Goal: Task Accomplishment & Management: Manage account settings

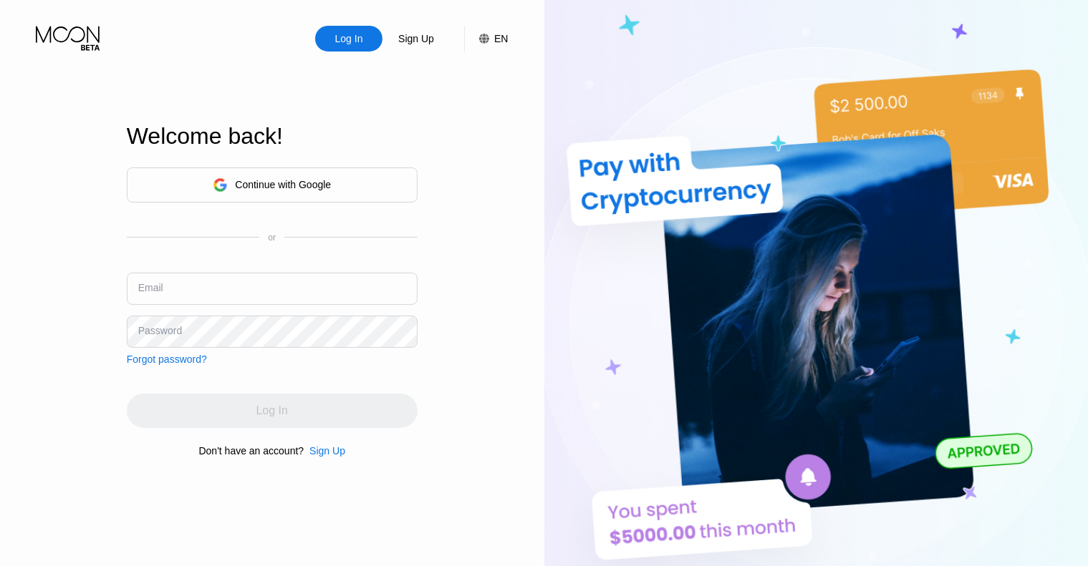
type input "[EMAIL_ADDRESS][DOMAIN_NAME]"
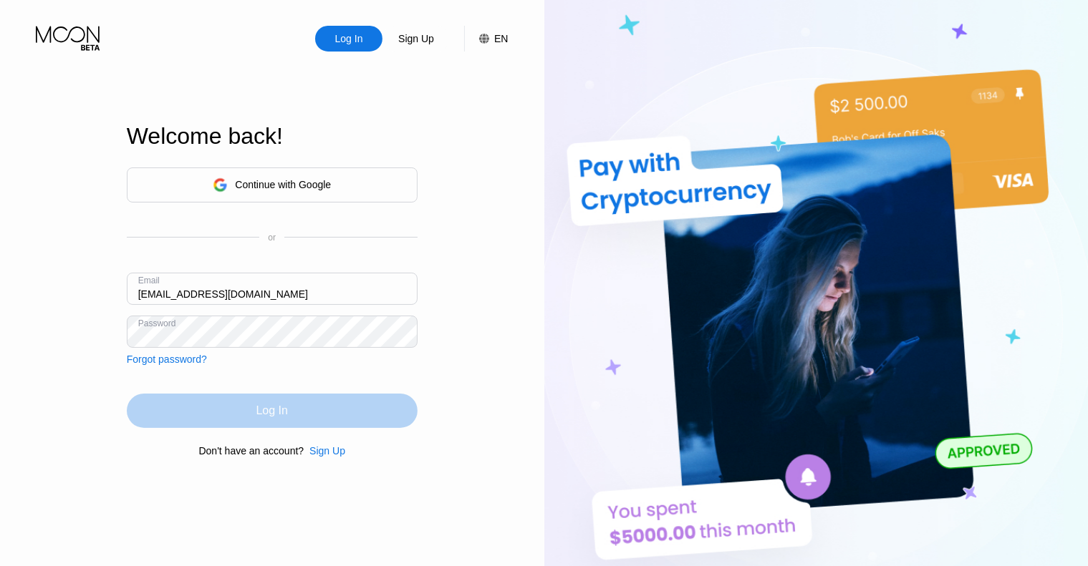
click at [337, 408] on div "Log In" at bounding box center [272, 411] width 291 height 34
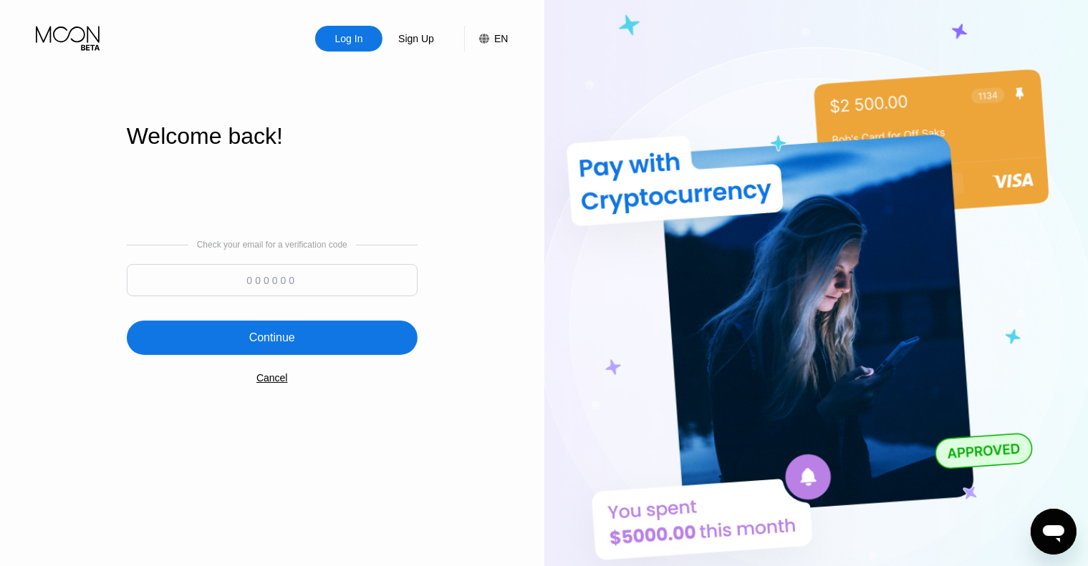
click at [387, 284] on input at bounding box center [272, 280] width 291 height 32
paste input "591479"
type input "591479"
click at [346, 339] on div "Continue" at bounding box center [272, 338] width 291 height 34
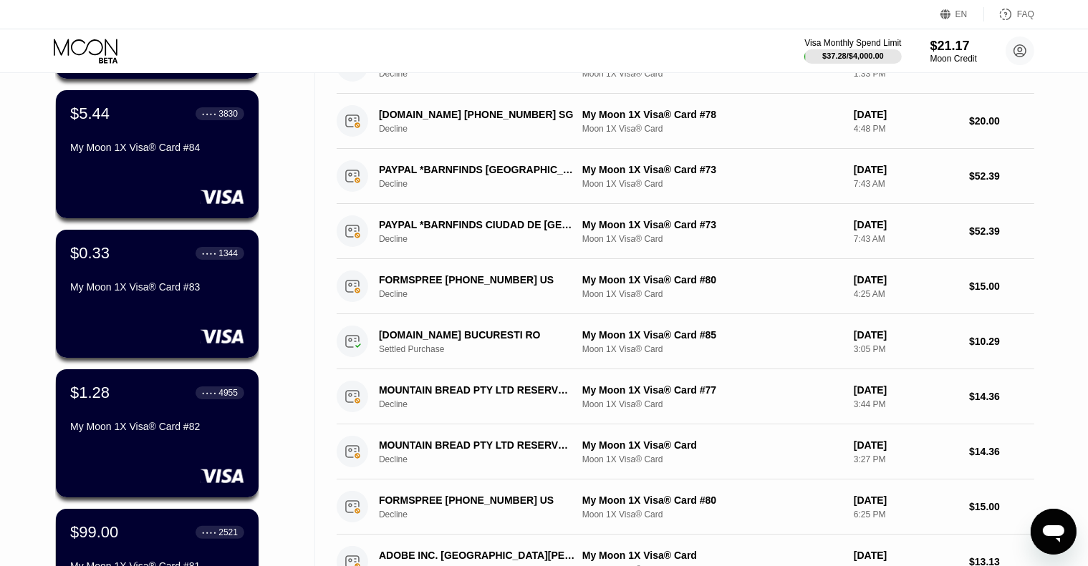
scroll to position [358, 0]
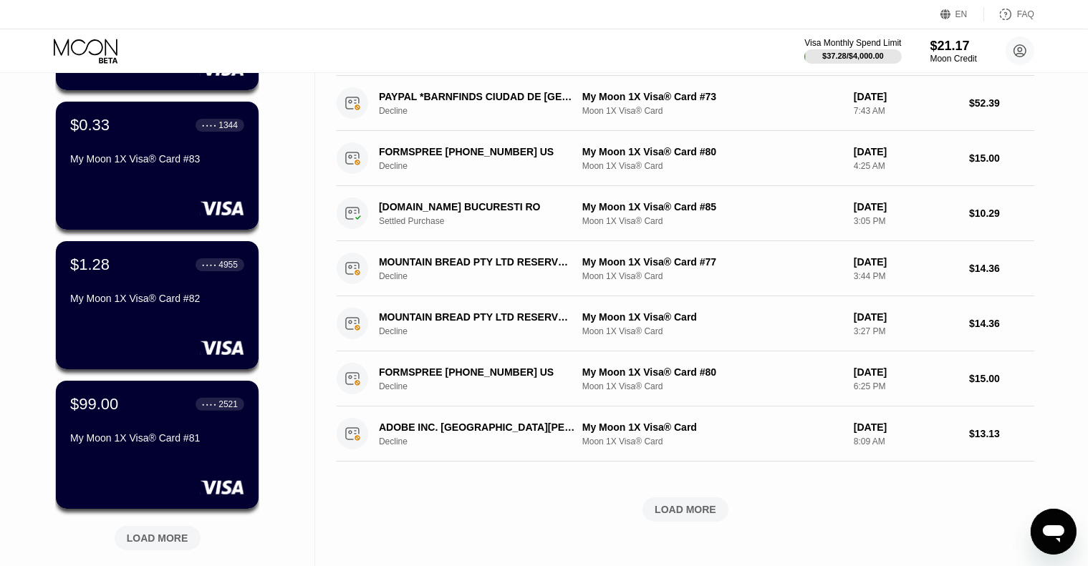
click at [167, 526] on div "LOAD MORE" at bounding box center [157, 536] width 107 height 30
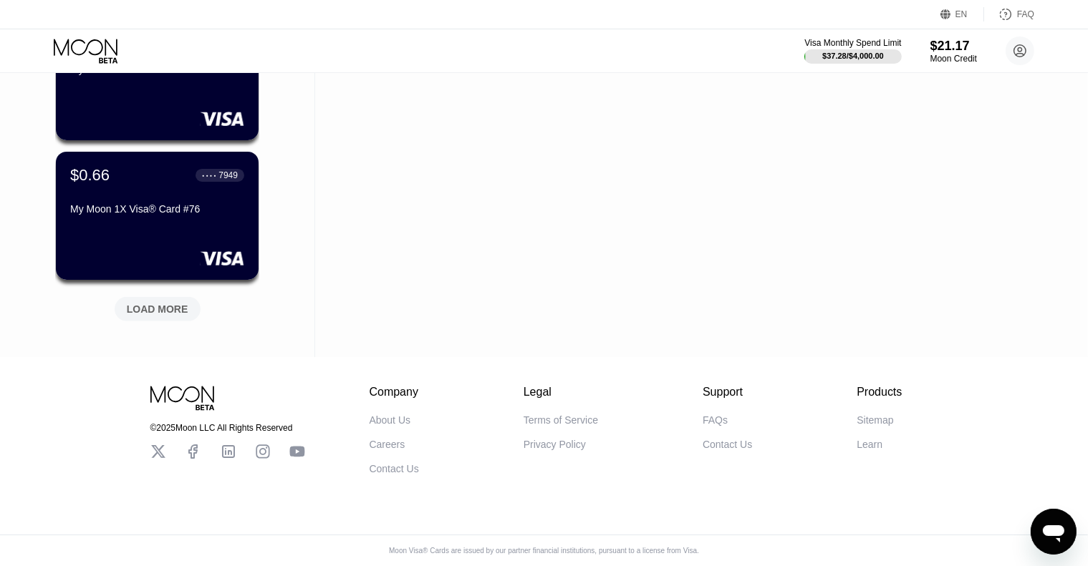
scroll to position [1289, 0]
click at [128, 303] on div "LOAD MORE" at bounding box center [158, 309] width 62 height 13
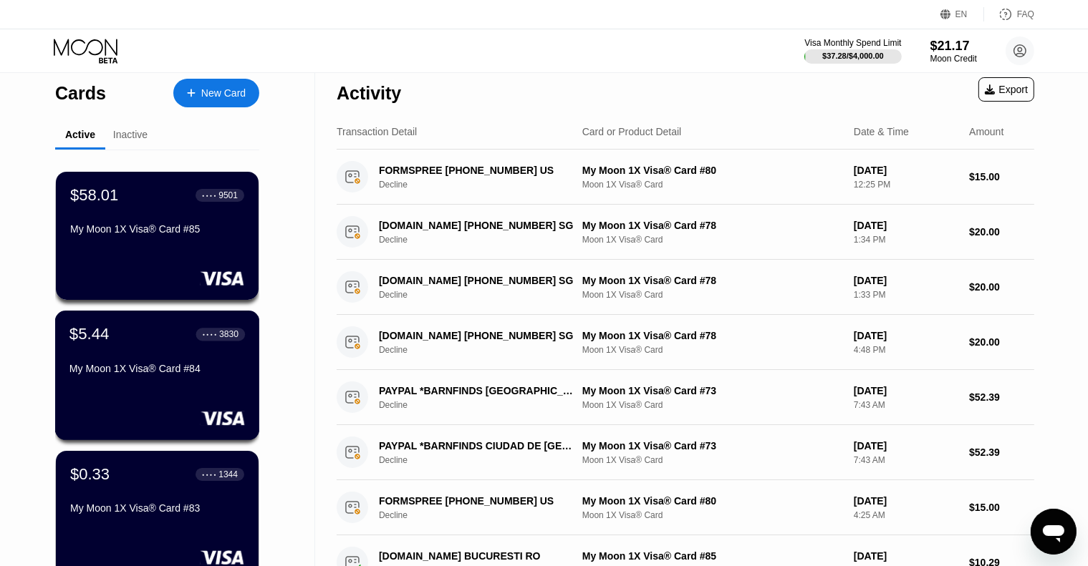
scroll to position [0, 0]
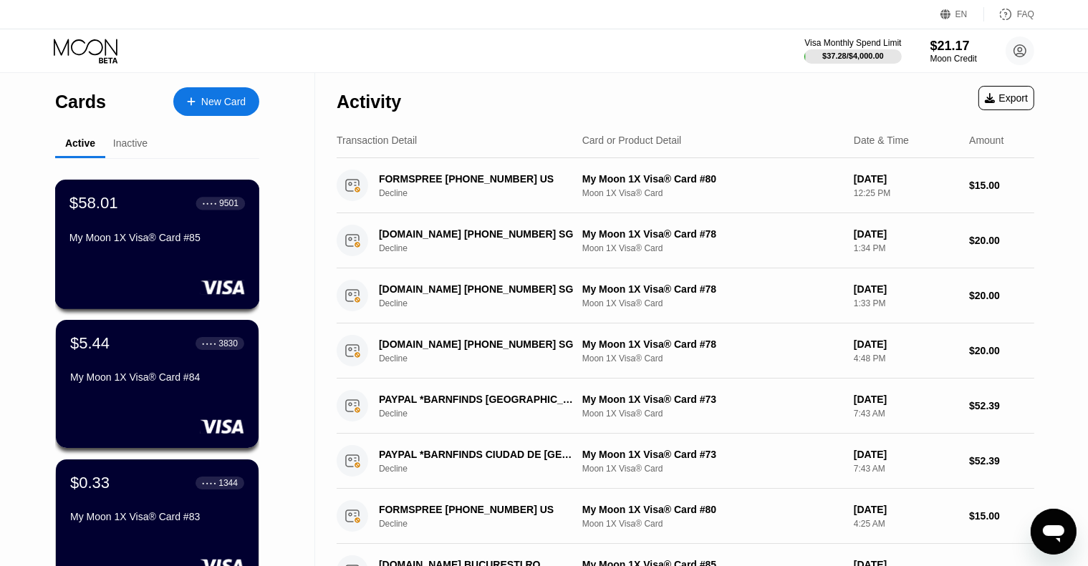
click at [128, 264] on div "$58.01 ● ● ● ● 9501 My Moon 1X Visa® Card #85" at bounding box center [157, 245] width 205 height 130
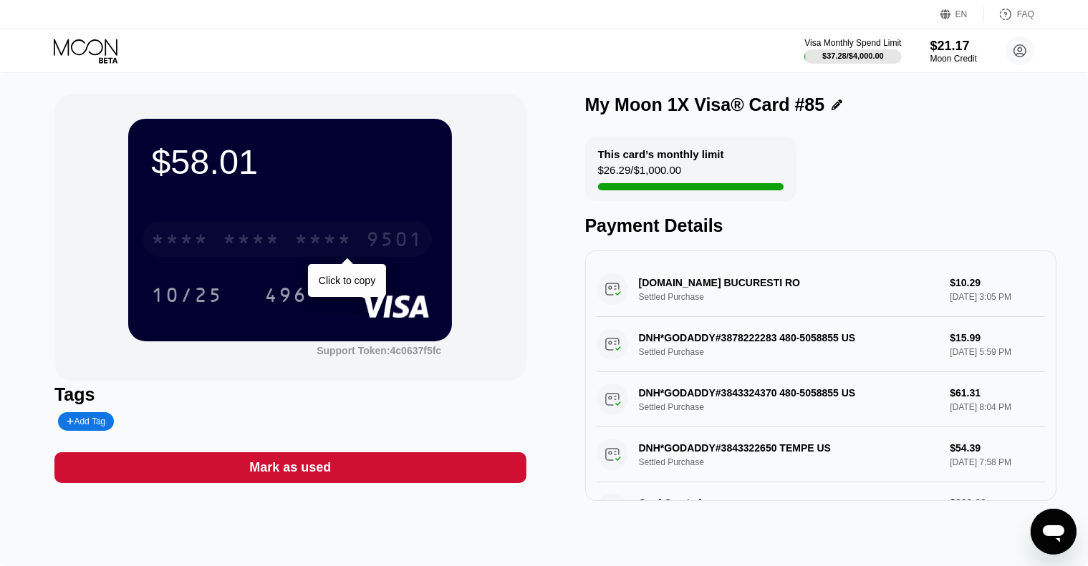
click at [308, 237] on div "* * * *" at bounding box center [322, 241] width 57 height 23
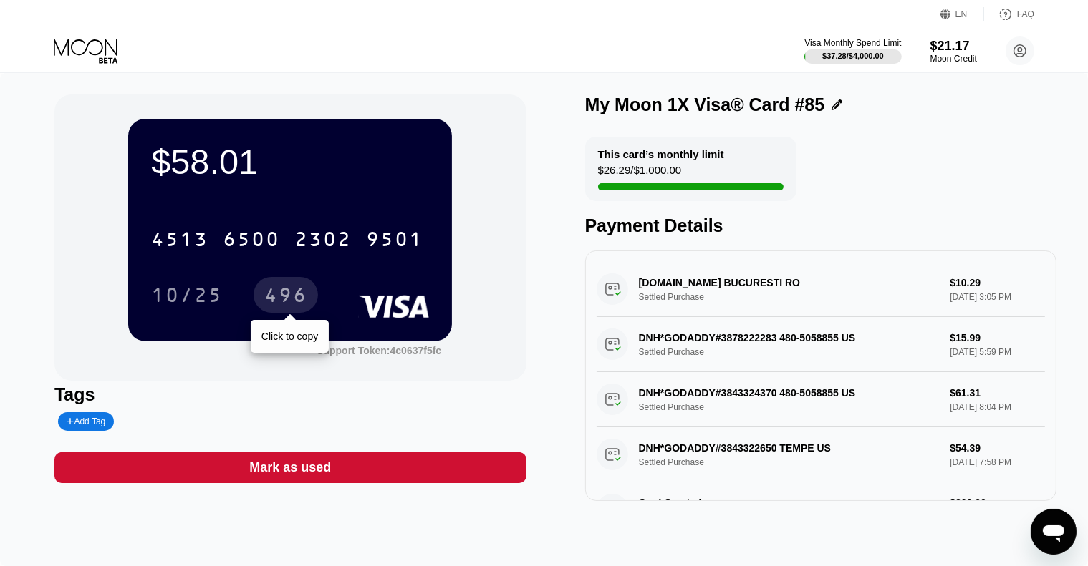
click at [284, 289] on div "496" at bounding box center [285, 297] width 43 height 23
click at [110, 45] on icon at bounding box center [86, 47] width 64 height 16
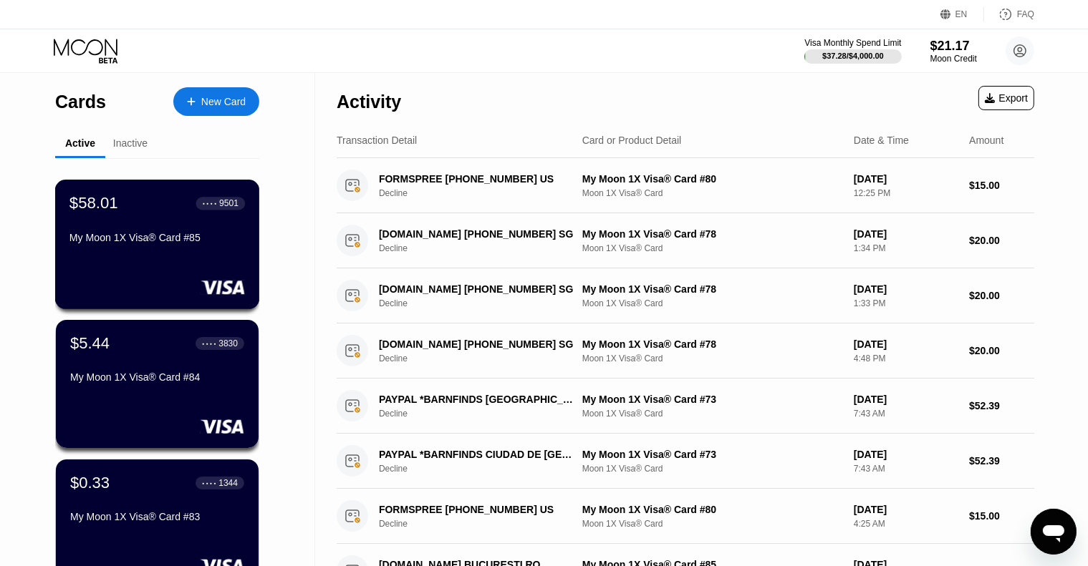
click at [165, 268] on div "$58.01 ● ● ● ● 9501 My Moon 1X Visa® Card #85" at bounding box center [157, 245] width 205 height 130
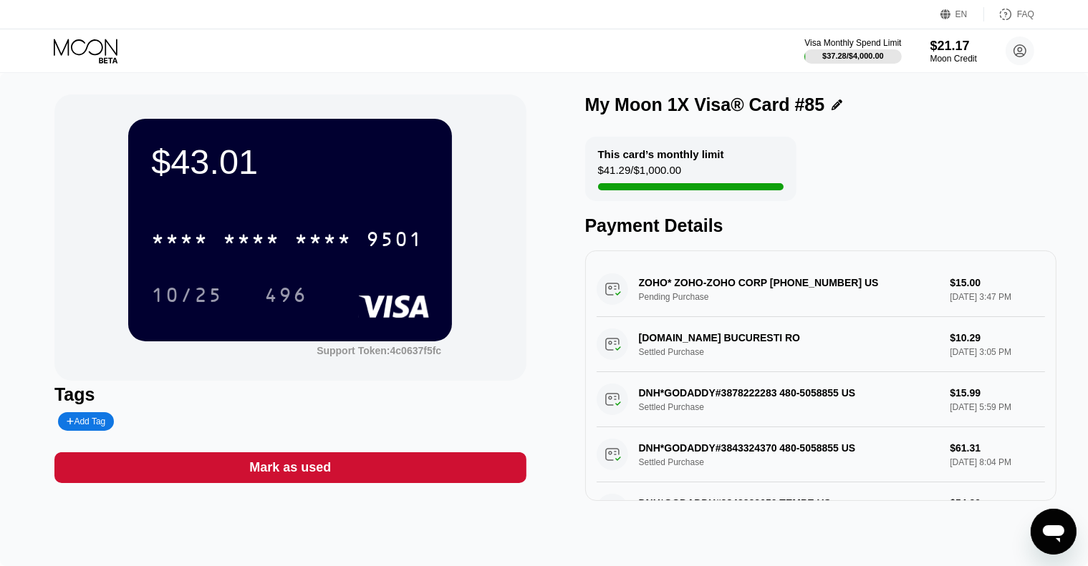
click at [102, 45] on icon at bounding box center [86, 47] width 64 height 16
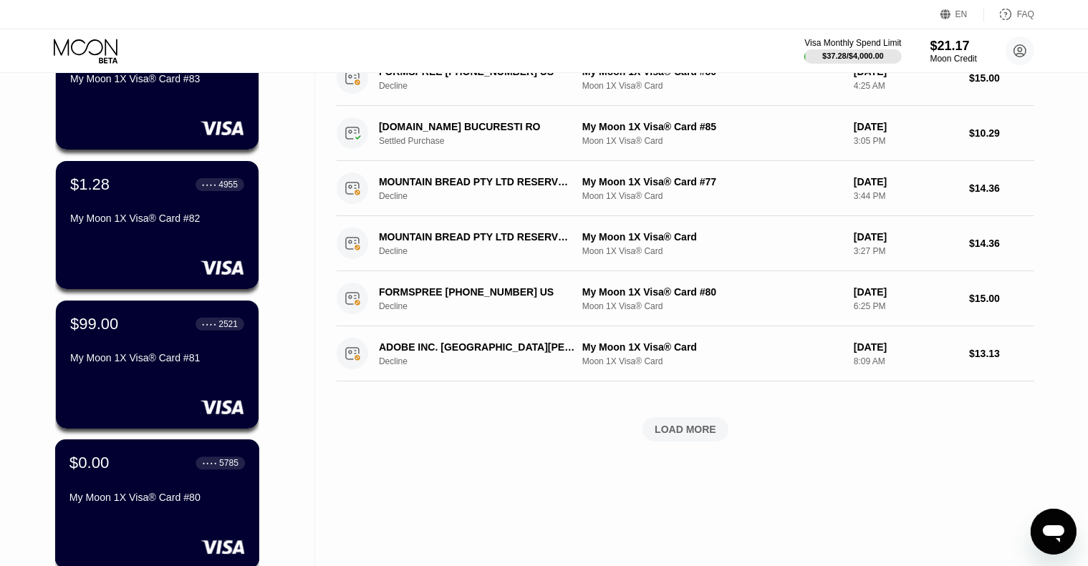
scroll to position [430, 0]
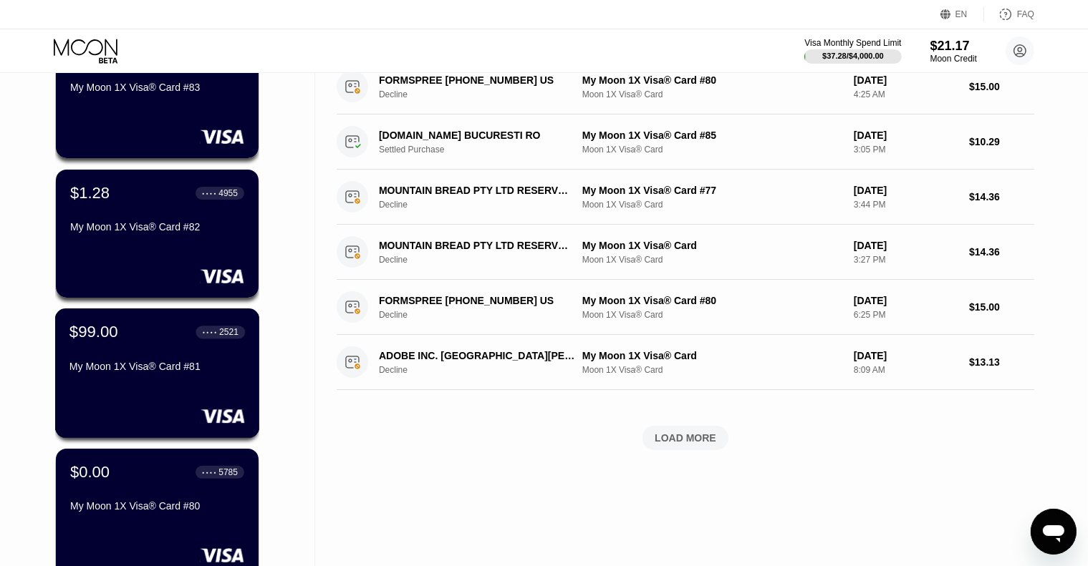
click at [151, 378] on div "My Moon 1X Visa® Card #81" at bounding box center [156, 369] width 175 height 17
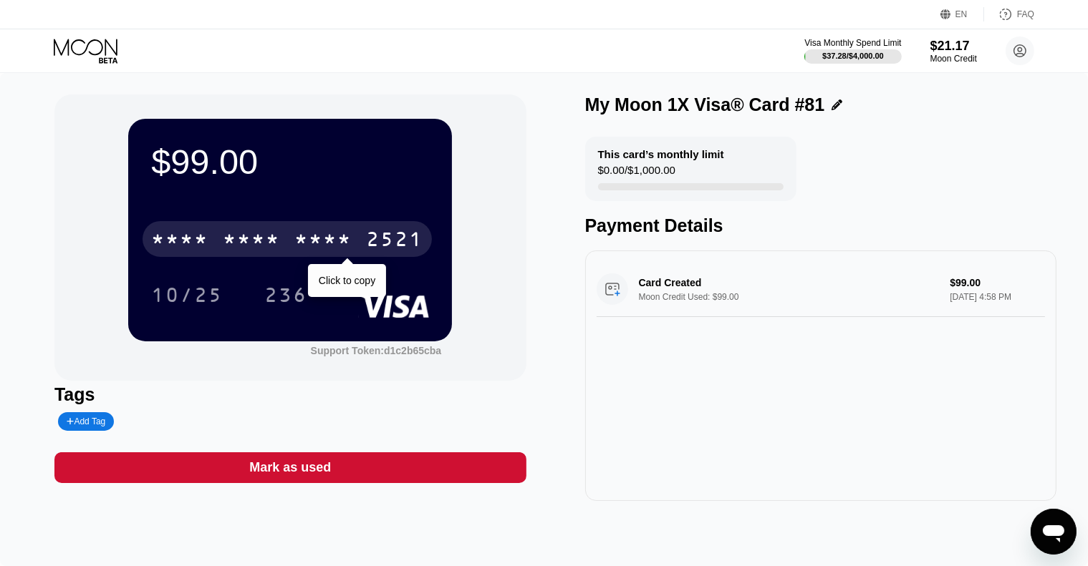
click at [329, 248] on div "* * * *" at bounding box center [322, 241] width 57 height 23
click at [282, 250] on div "* * * * * * * * * * * * 2521" at bounding box center [286, 239] width 289 height 36
click at [284, 238] on div "* * * * * * * * * * * * 2521" at bounding box center [286, 239] width 289 height 36
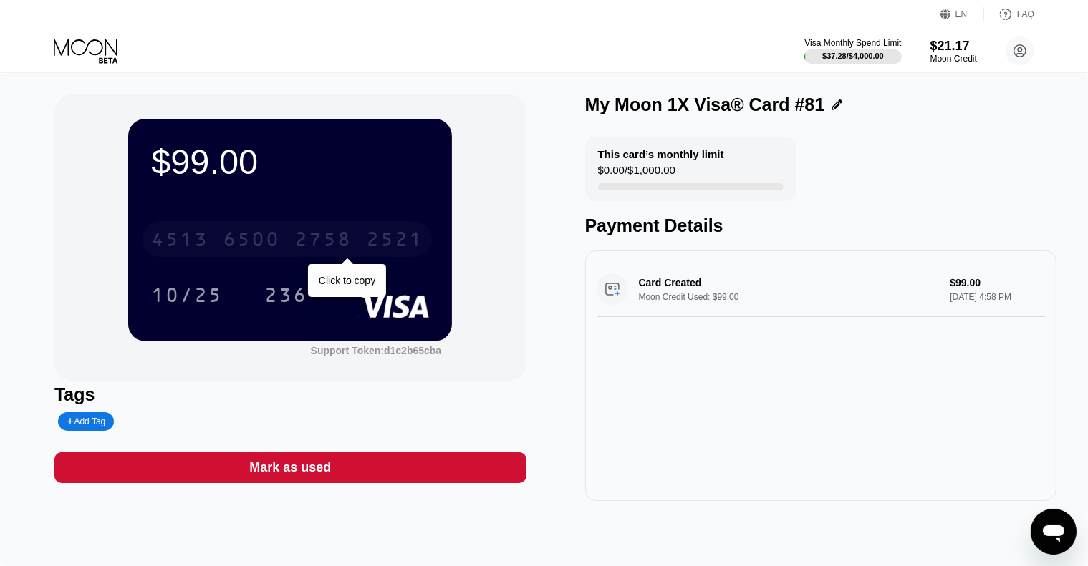
click at [218, 250] on div "[CREDIT_CARD_NUMBER]" at bounding box center [286, 239] width 289 height 36
